Goal: Book appointment/travel/reservation

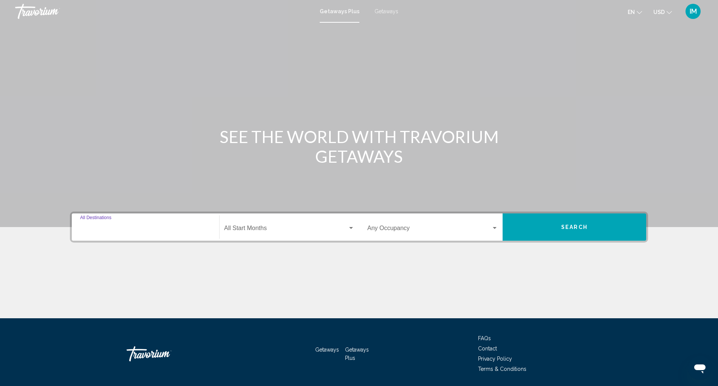
click at [91, 228] on input "Destination All Destinations" at bounding box center [145, 229] width 131 height 7
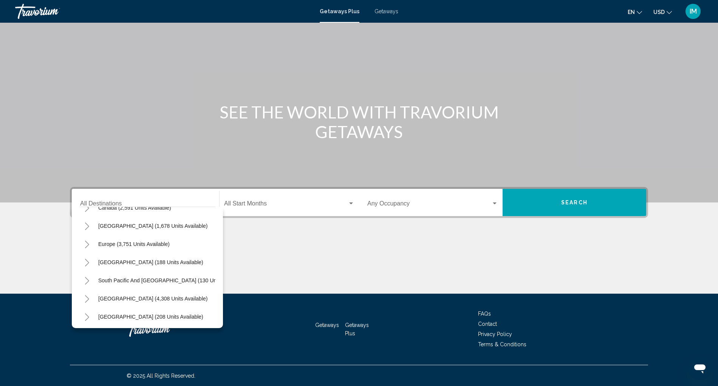
scroll to position [67, 0]
click at [86, 242] on icon "Toggle Europe (3,751 units available)" at bounding box center [87, 244] width 6 height 8
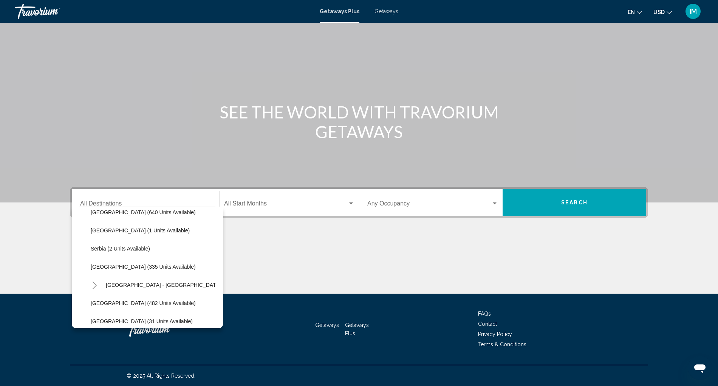
scroll to position [284, 0]
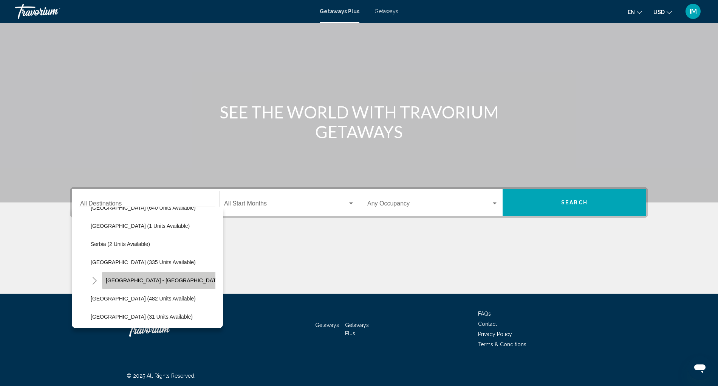
click at [183, 274] on button "Spain - Canary Islands (71 units available)" at bounding box center [186, 279] width 169 height 17
type input "**********"
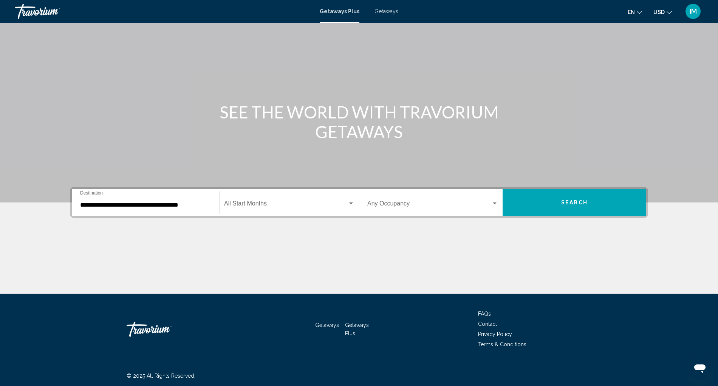
click at [301, 209] on div "Start Month All Start Months" at bounding box center [289, 203] width 130 height 24
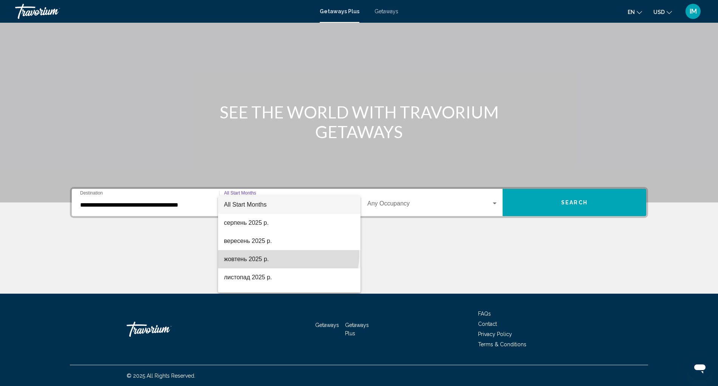
click at [288, 254] on span "жовтень 2025 р." at bounding box center [289, 259] width 131 height 18
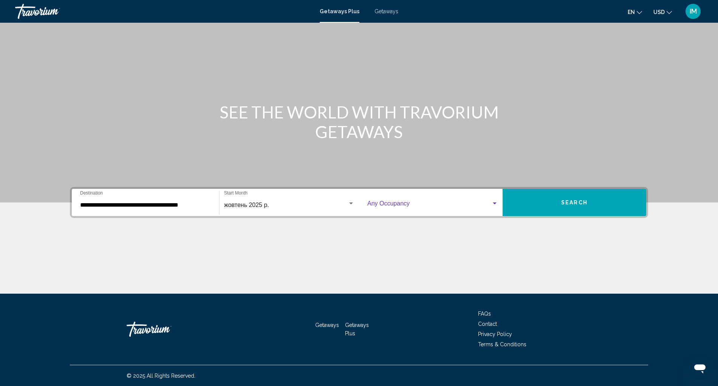
click at [416, 206] on span "Search widget" at bounding box center [430, 205] width 124 height 7
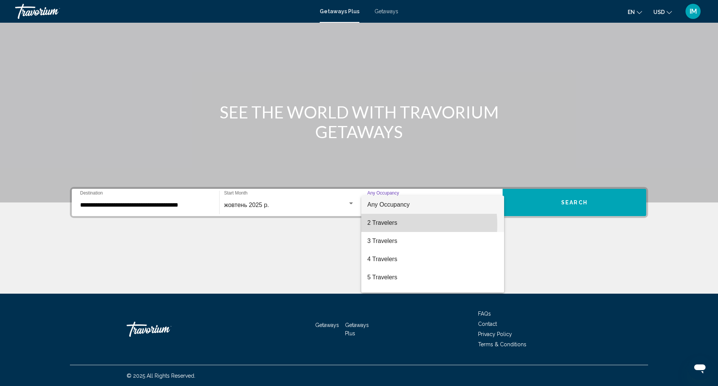
click at [387, 224] on span "2 Travelers" at bounding box center [433, 223] width 131 height 18
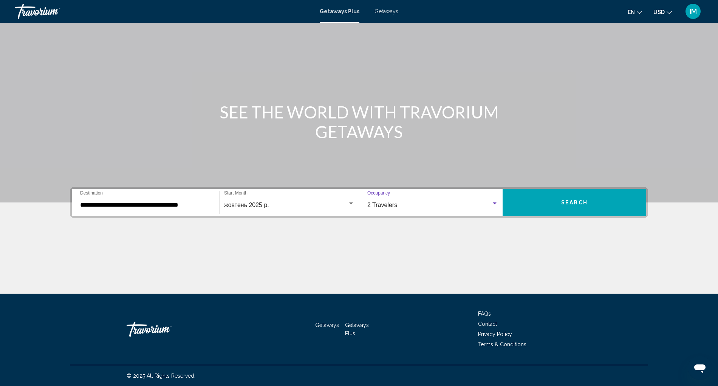
click at [543, 201] on button "Search" at bounding box center [575, 202] width 144 height 27
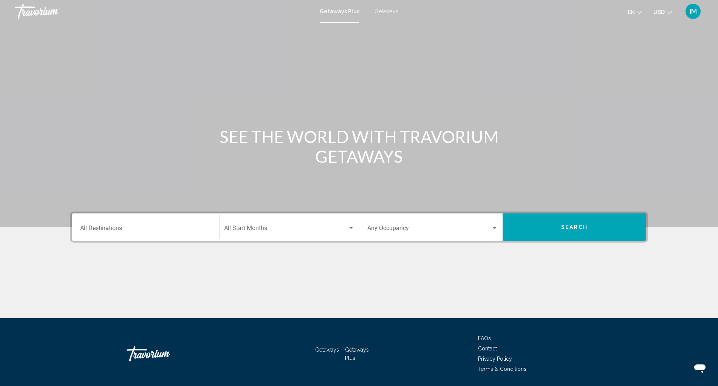
click at [129, 223] on div "Destination All Destinations" at bounding box center [145, 227] width 131 height 24
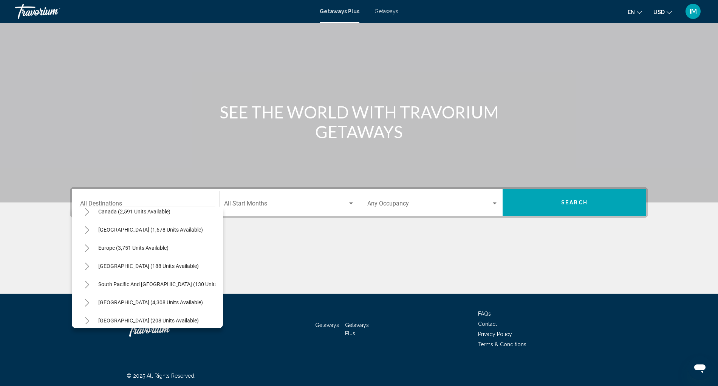
scroll to position [61, 0]
click at [84, 249] on icon "Toggle Europe (3,751 units available)" at bounding box center [87, 250] width 6 height 8
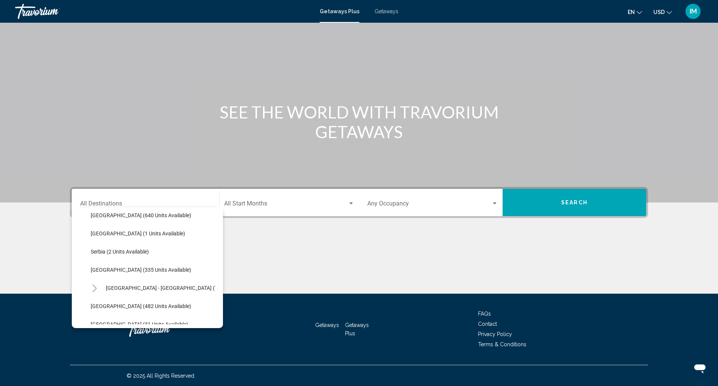
scroll to position [271, 0]
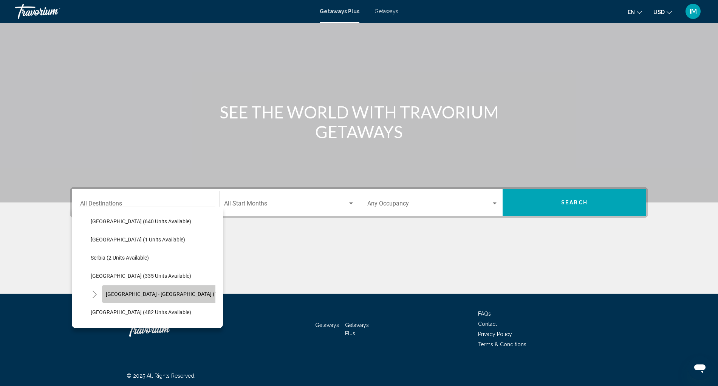
click at [171, 291] on span "Spain - Canary Islands (71 units available)" at bounding box center [182, 294] width 152 height 6
type input "**********"
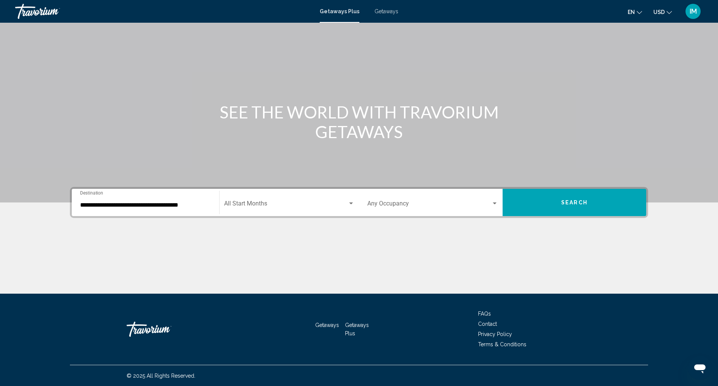
click at [414, 197] on div "Occupancy Any Occupancy" at bounding box center [433, 203] width 131 height 24
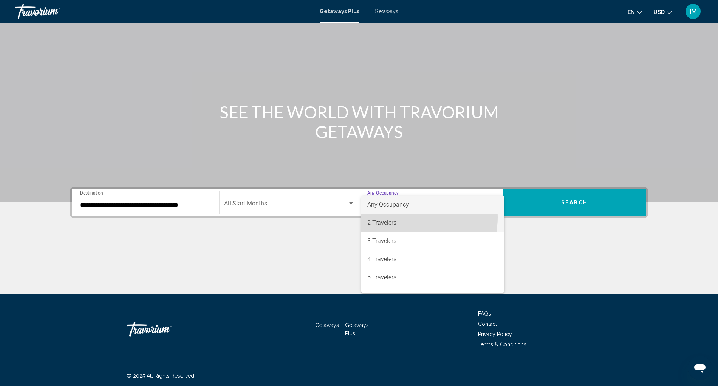
click at [406, 217] on span "2 Travelers" at bounding box center [433, 223] width 131 height 18
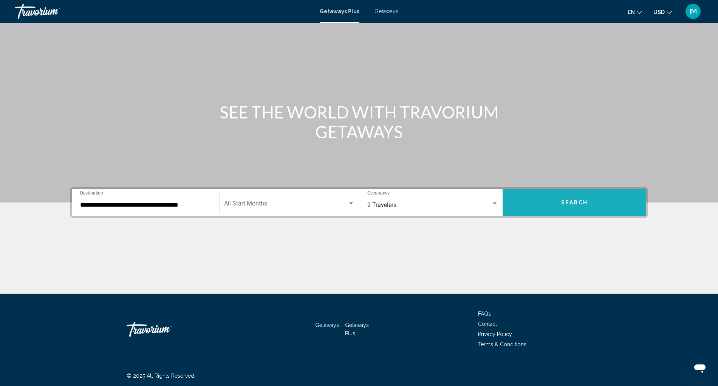
click at [551, 207] on button "Search" at bounding box center [575, 202] width 144 height 27
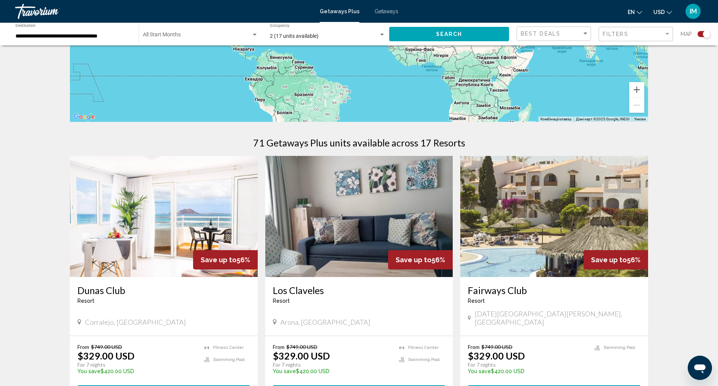
scroll to position [175, 0]
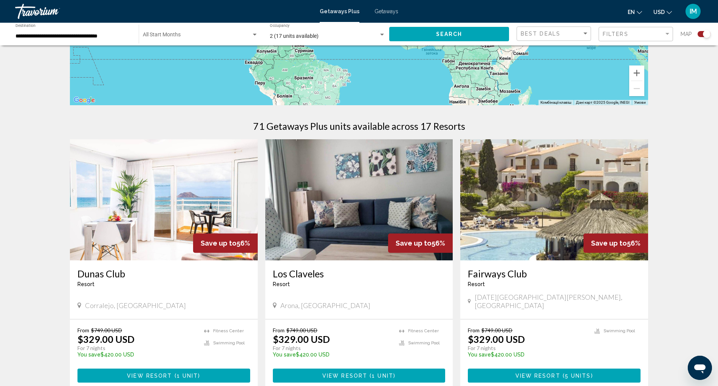
click at [104, 272] on h3 "Dunas Club" at bounding box center [164, 273] width 173 height 11
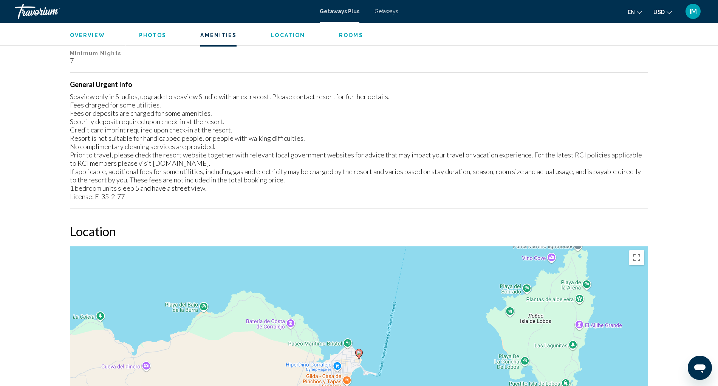
scroll to position [813, 0]
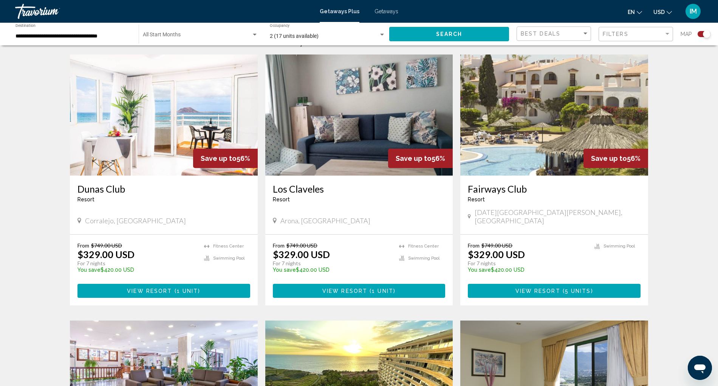
scroll to position [253, 0]
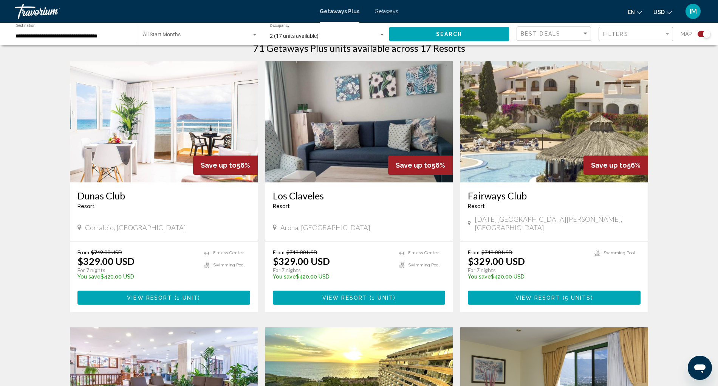
click at [495, 192] on h3 "Fairways Club" at bounding box center [554, 195] width 173 height 11
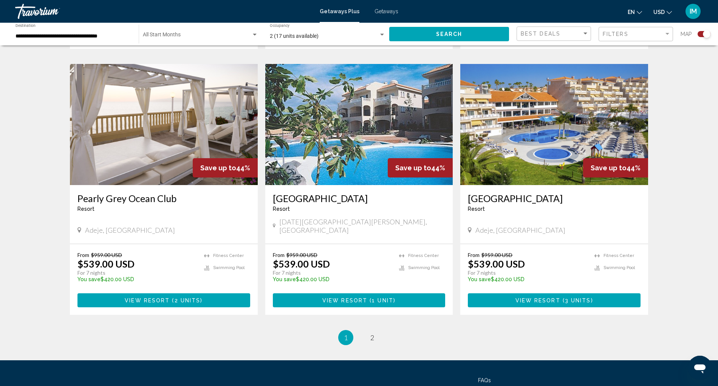
scroll to position [1056, 0]
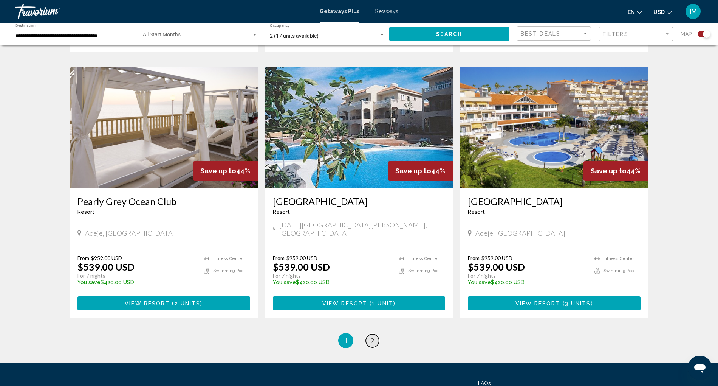
click at [378, 334] on link "page 2" at bounding box center [372, 340] width 13 height 13
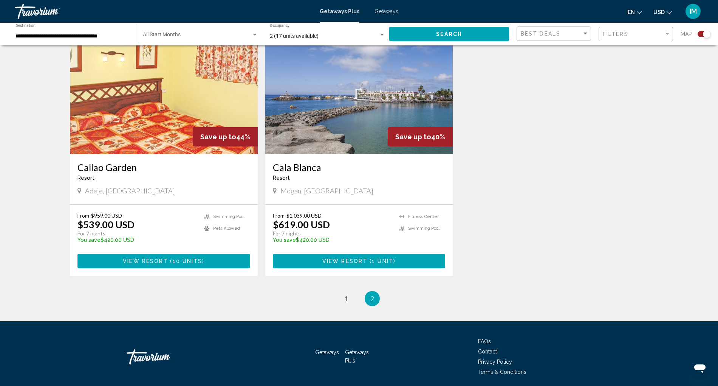
scroll to position [566, 0]
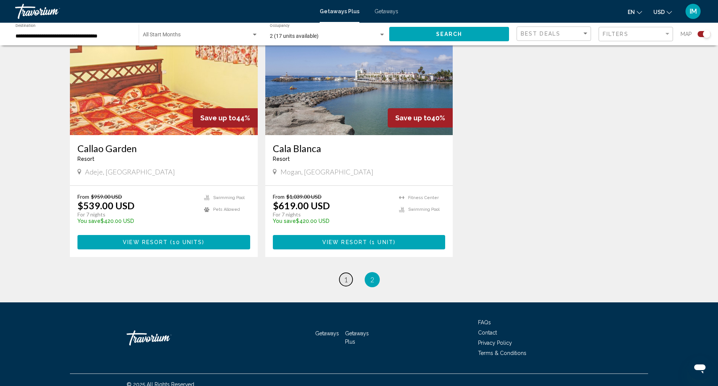
click at [345, 275] on span "1" at bounding box center [346, 279] width 4 height 8
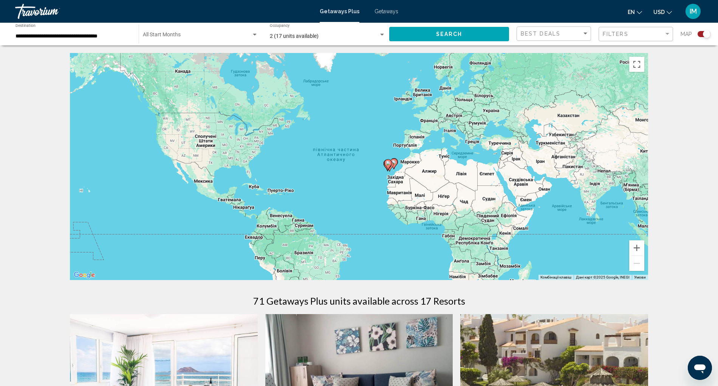
drag, startPoint x: 718, startPoint y: 57, endPoint x: 717, endPoint y: 214, distance: 156.2
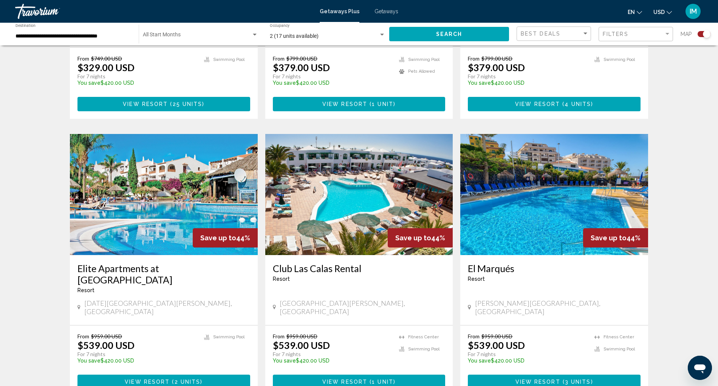
scroll to position [716, 0]
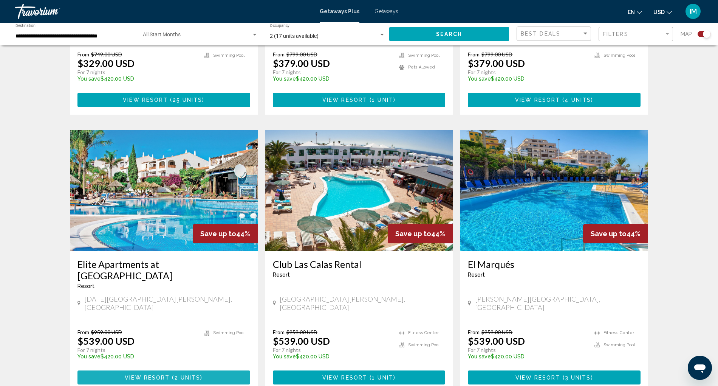
click at [126, 374] on span "View Resort" at bounding box center [147, 377] width 45 height 6
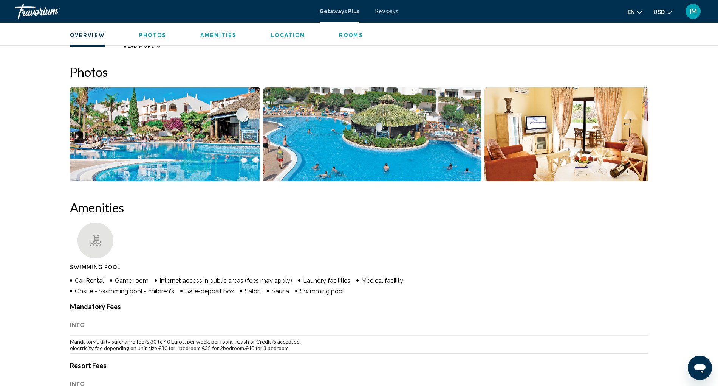
scroll to position [314, 0]
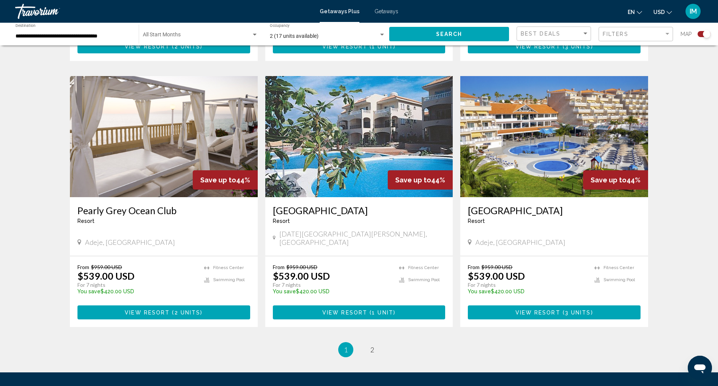
scroll to position [1033, 0]
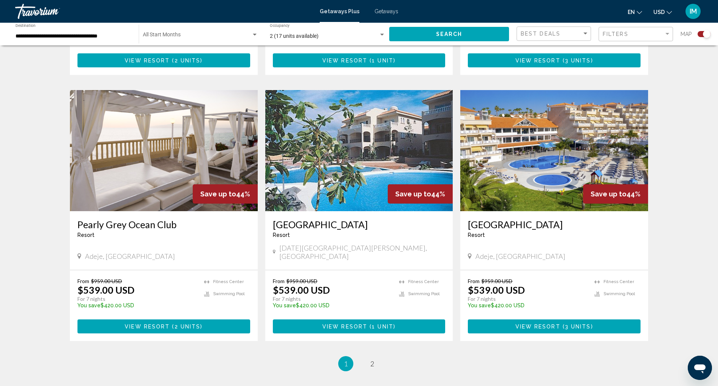
click at [495, 319] on button "View Resort ( 3 units )" at bounding box center [554, 326] width 173 height 14
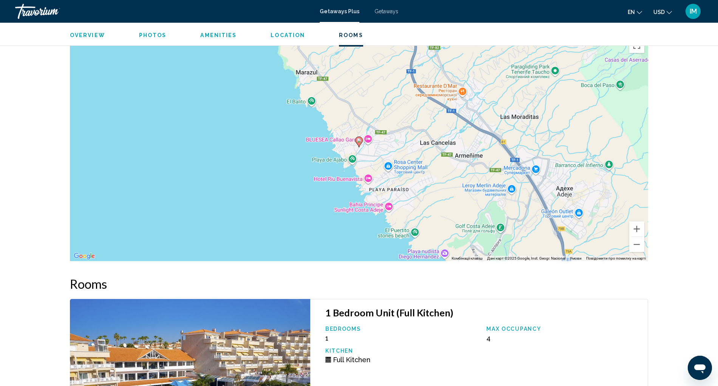
scroll to position [1300, 0]
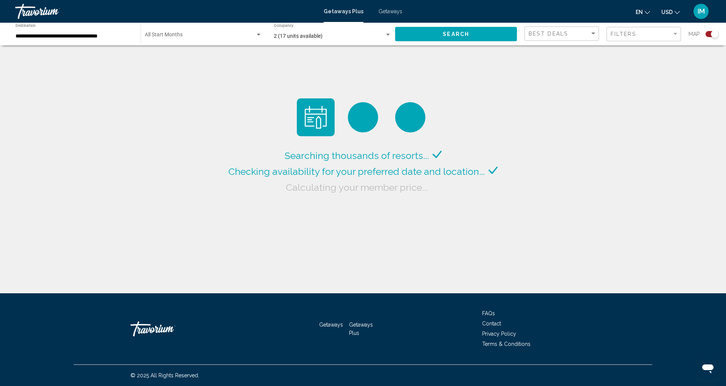
click at [352, 7] on div "Getaways Plus Getaways en English Español Français Italiano Português русский U…" at bounding box center [363, 11] width 726 height 16
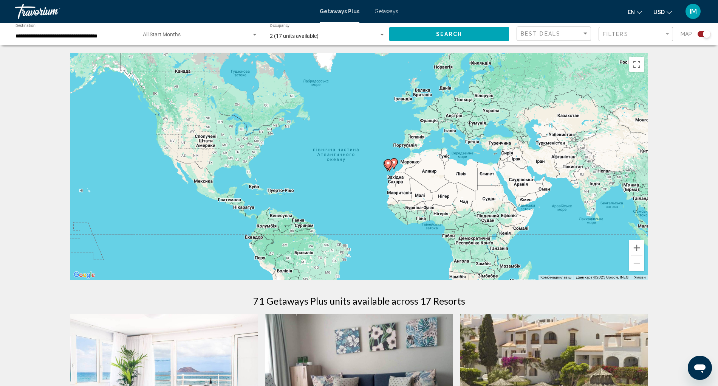
click at [382, 8] on div "Getaways Plus Getaways en English Español Français Italiano Português русский U…" at bounding box center [359, 11] width 718 height 16
click at [29, 14] on div "Travorium" at bounding box center [53, 11] width 76 height 15
